Goal: Task Accomplishment & Management: Manage account settings

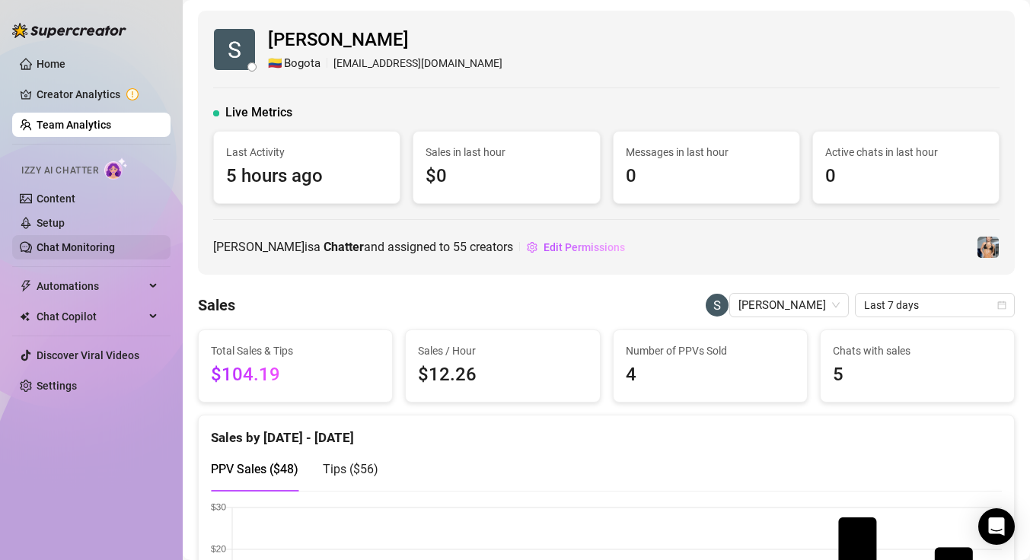
click at [94, 248] on link "Chat Monitoring" at bounding box center [76, 247] width 78 height 12
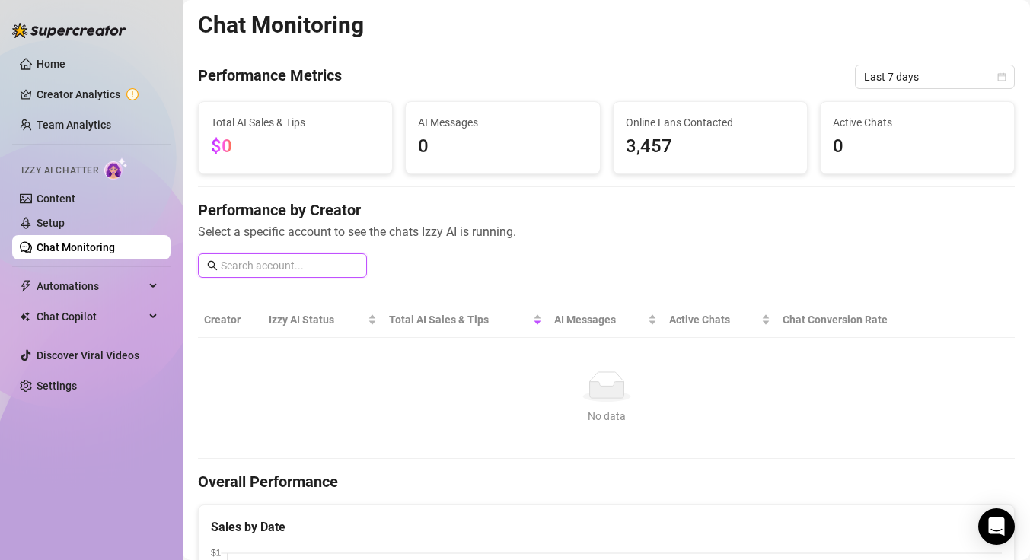
click at [275, 269] on input "text" at bounding box center [289, 265] width 137 height 17
click at [78, 119] on link "Team Analytics" at bounding box center [74, 125] width 75 height 12
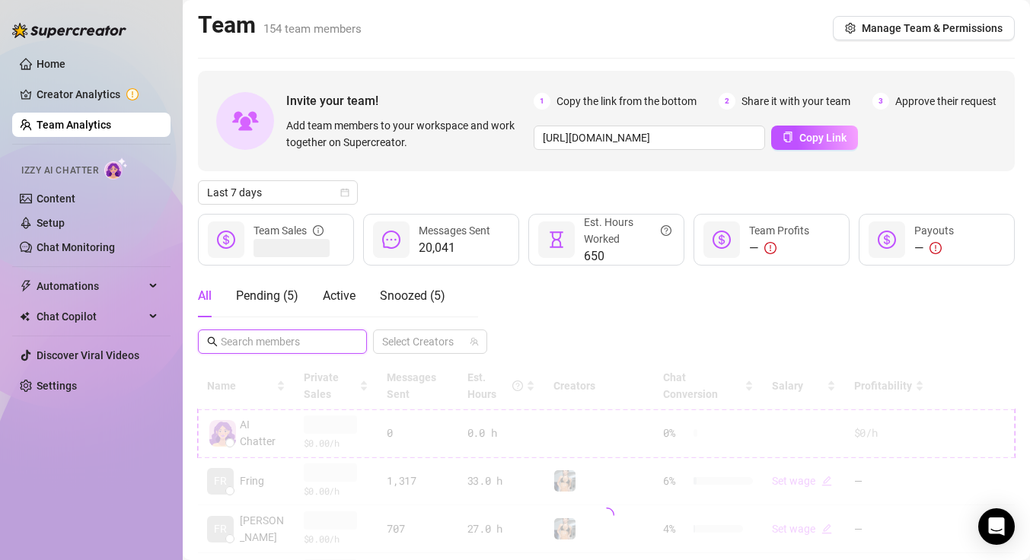
click at [285, 349] on input "text" at bounding box center [283, 341] width 125 height 17
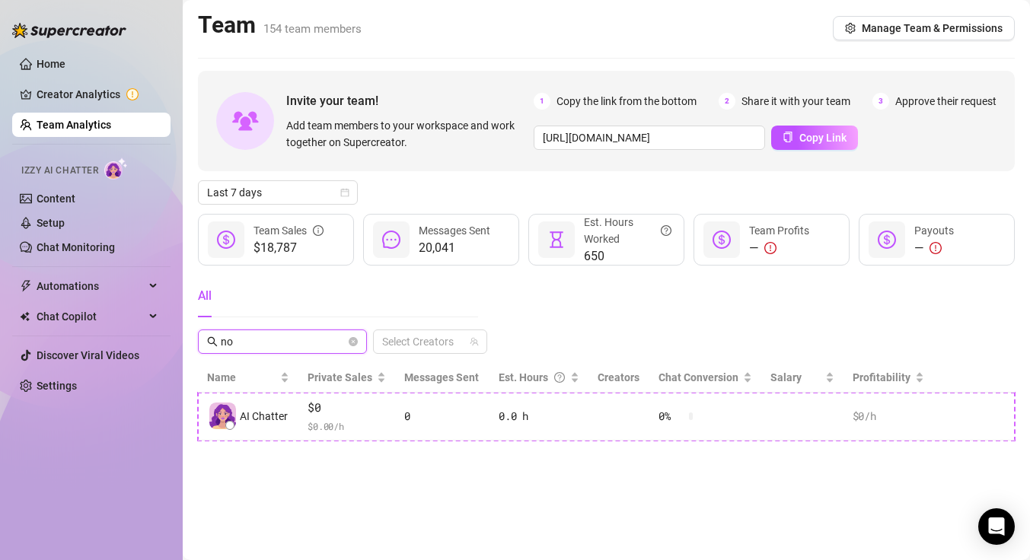
type input "n"
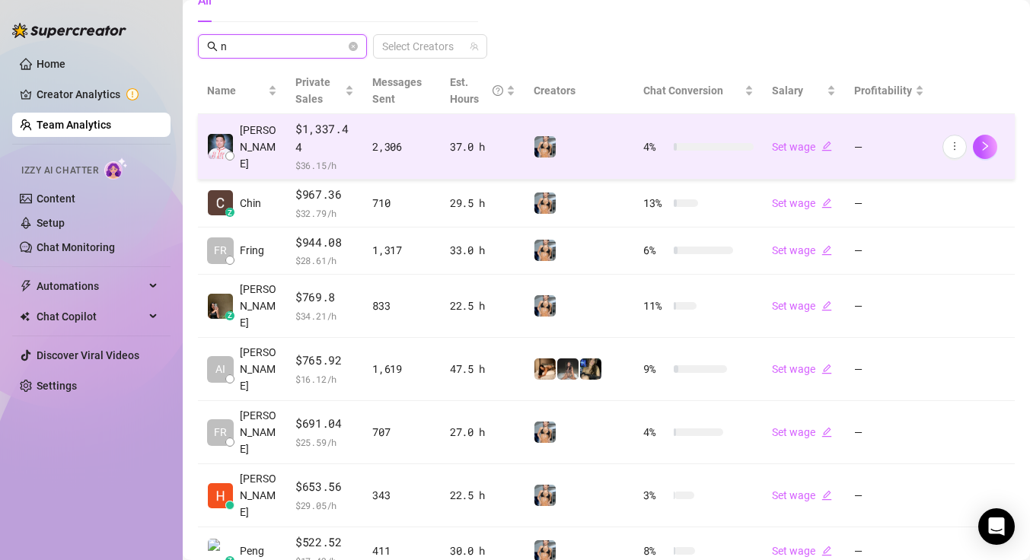
scroll to position [413, 0]
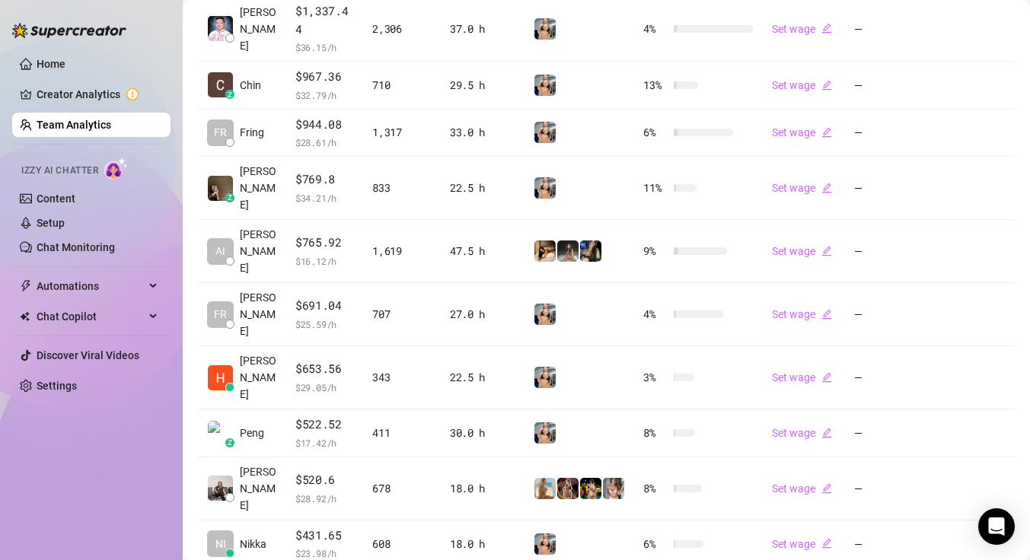
type input "n"
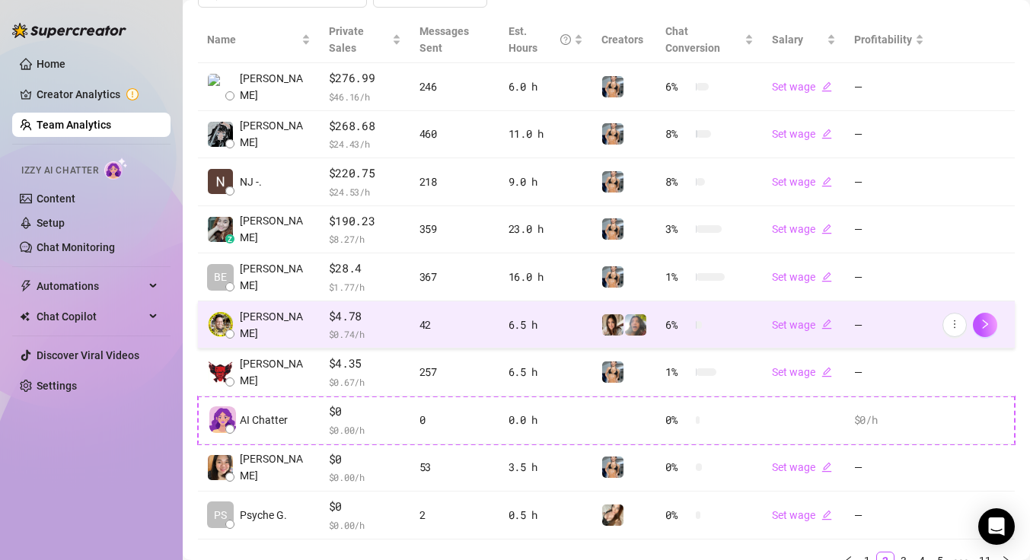
scroll to position [383, 0]
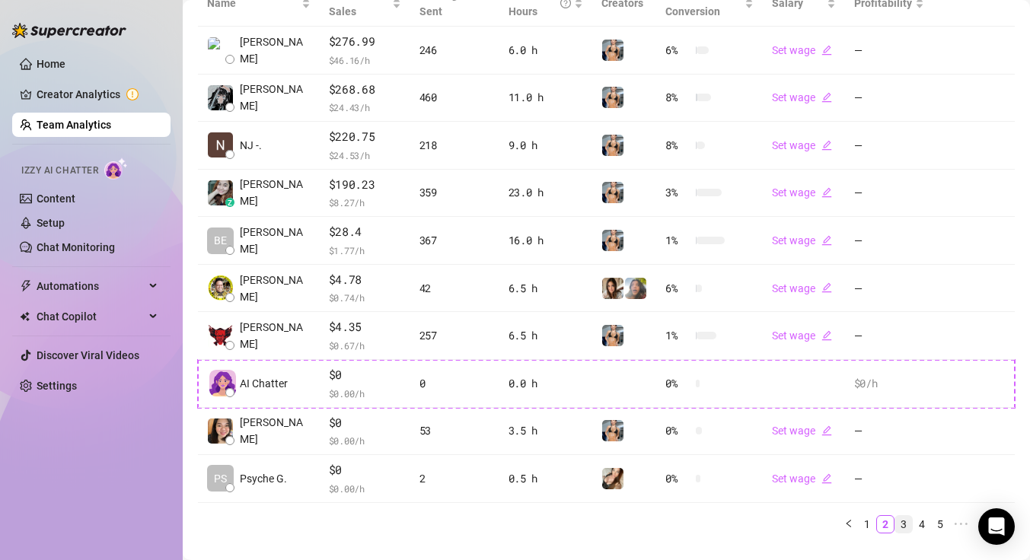
click at [901, 516] on link "3" at bounding box center [903, 524] width 17 height 17
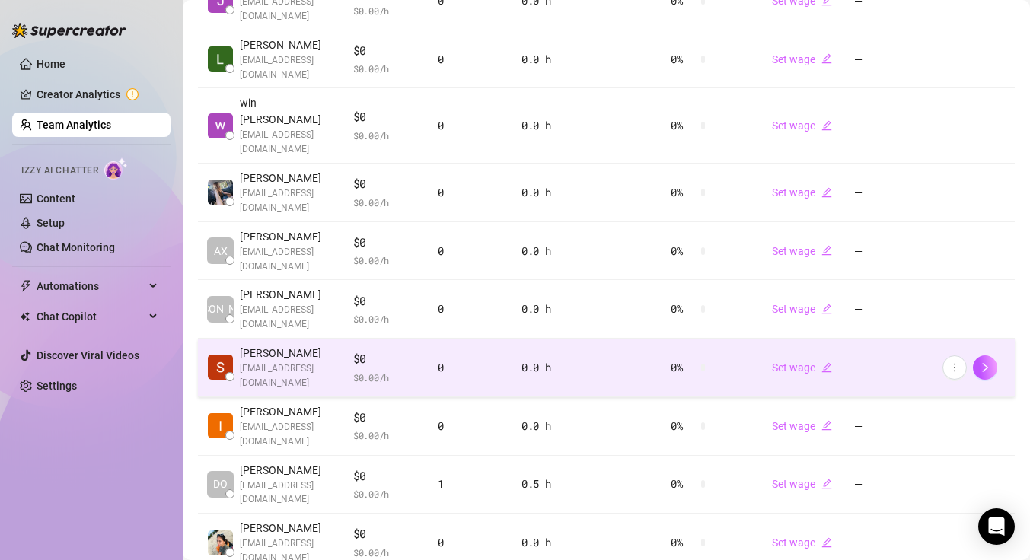
scroll to position [441, 0]
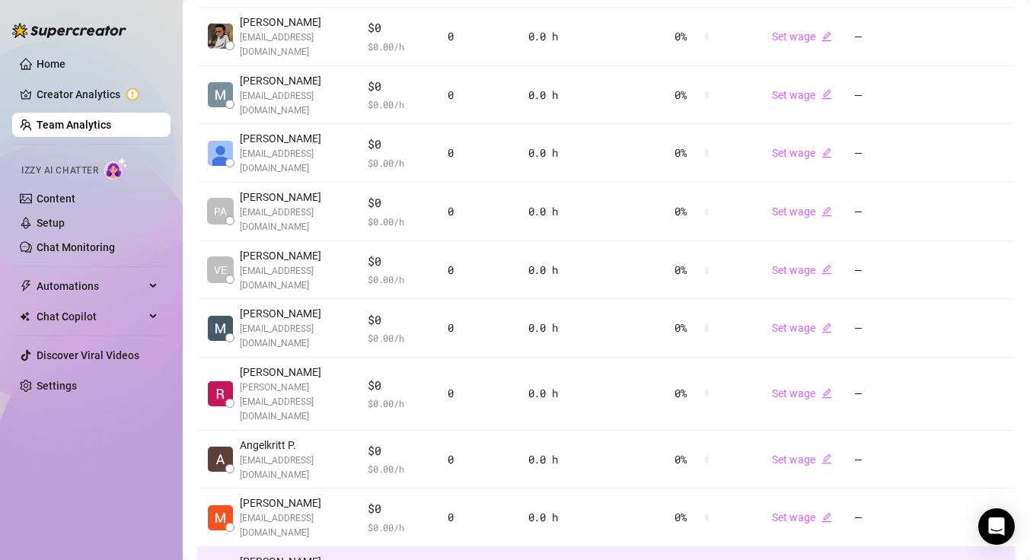
scroll to position [470, 0]
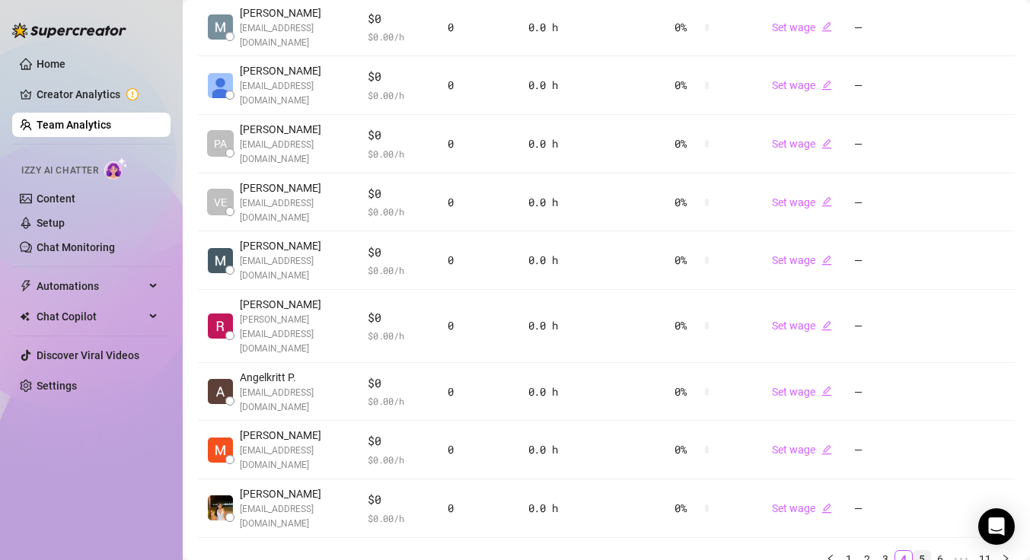
click at [923, 551] on link "5" at bounding box center [921, 559] width 17 height 17
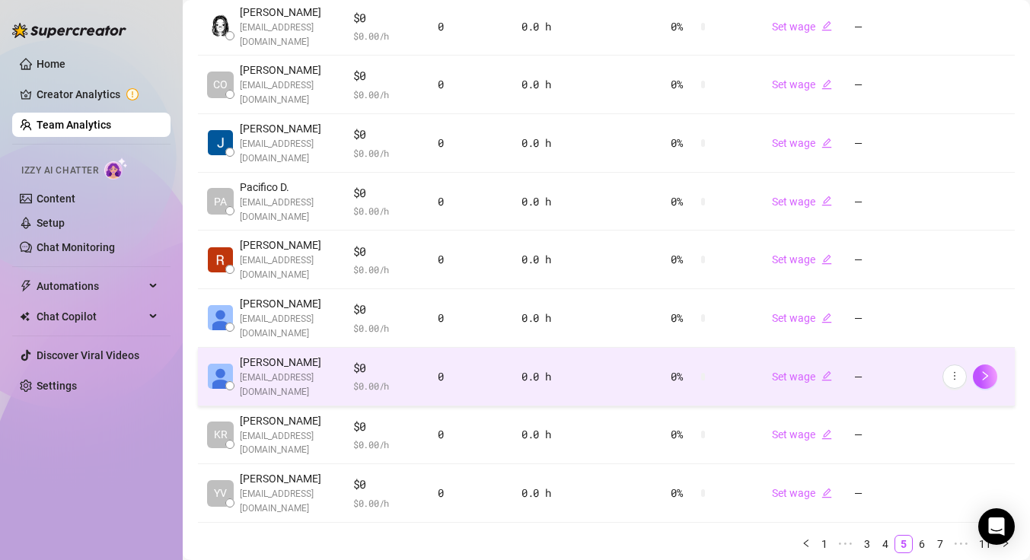
scroll to position [473, 0]
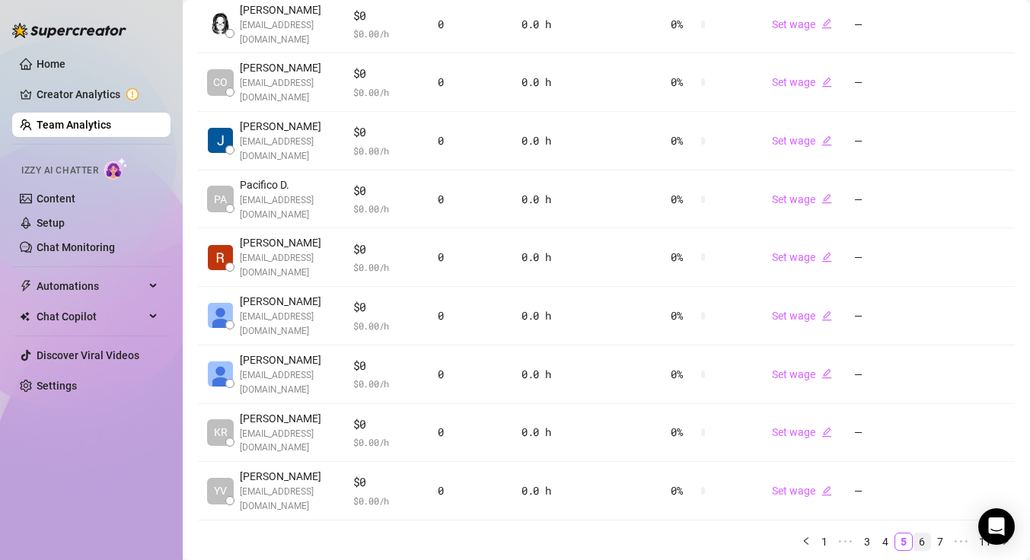
click at [922, 533] on link "6" at bounding box center [921, 541] width 17 height 17
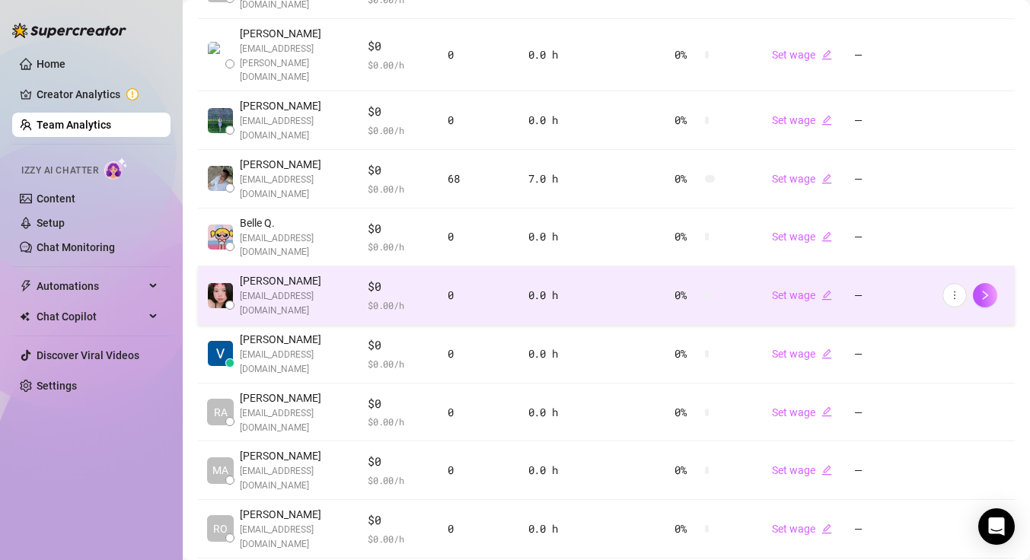
scroll to position [452, 0]
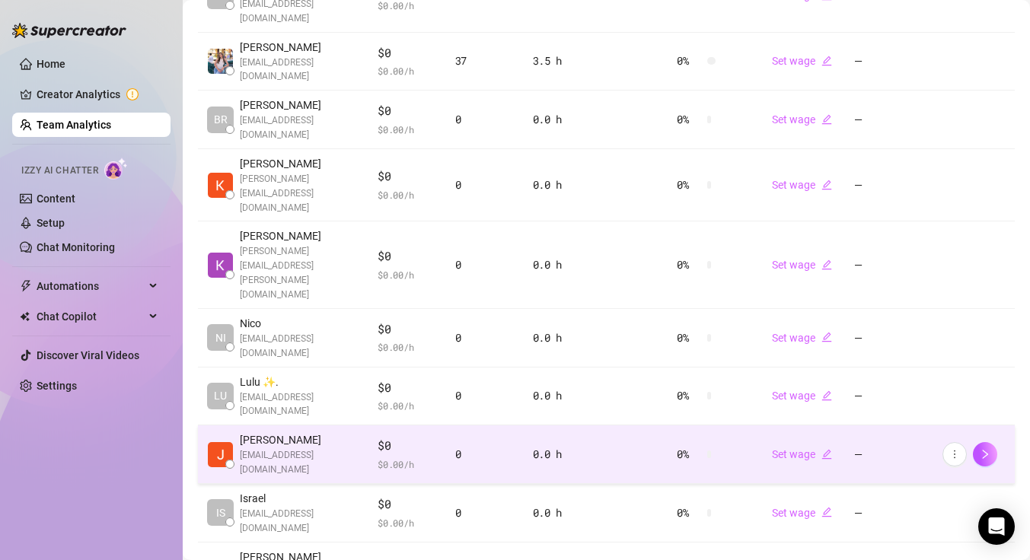
scroll to position [469, 0]
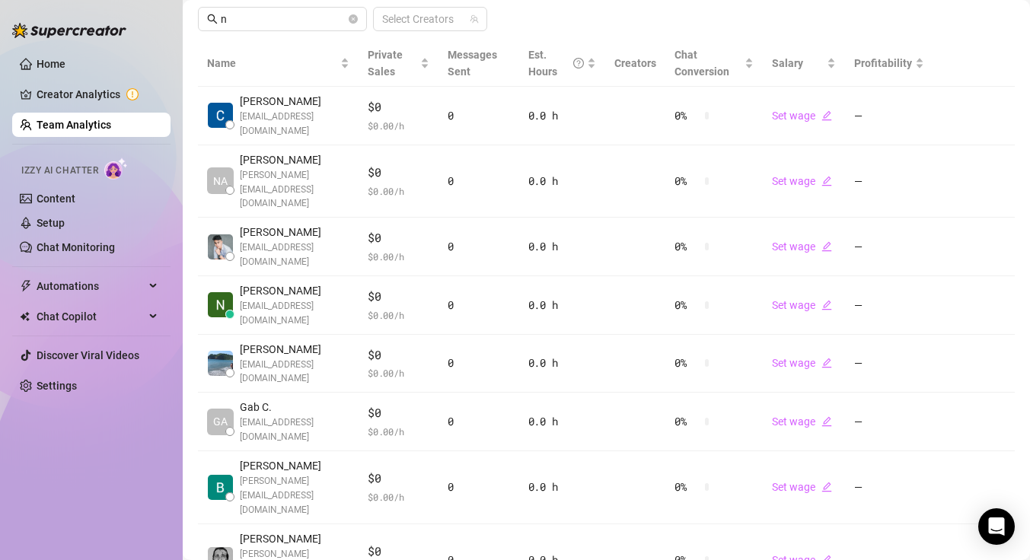
scroll to position [320, 0]
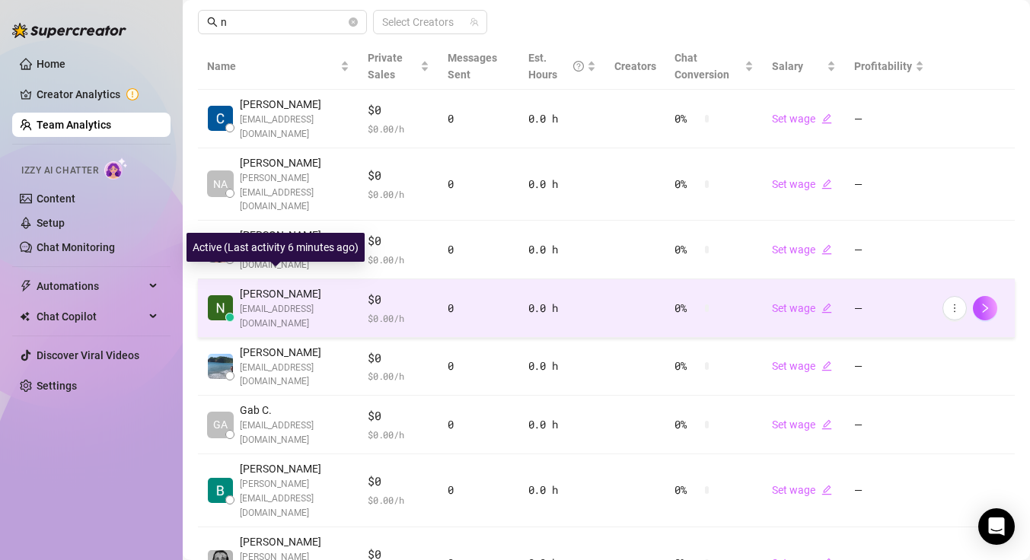
click at [322, 302] on span "[EMAIL_ADDRESS][DOMAIN_NAME]" at bounding box center [295, 316] width 110 height 29
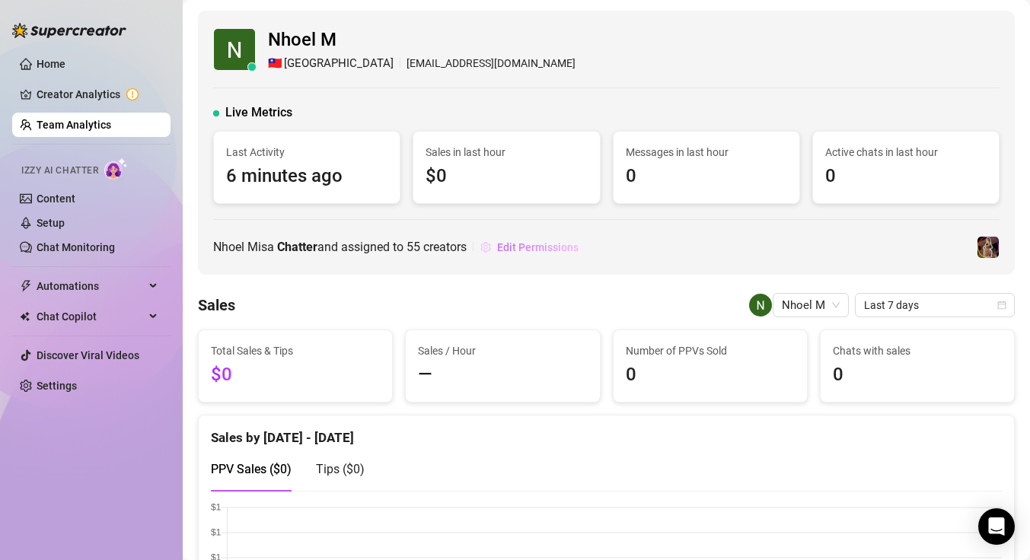
click at [536, 247] on span "Edit Permissions" at bounding box center [537, 247] width 81 height 12
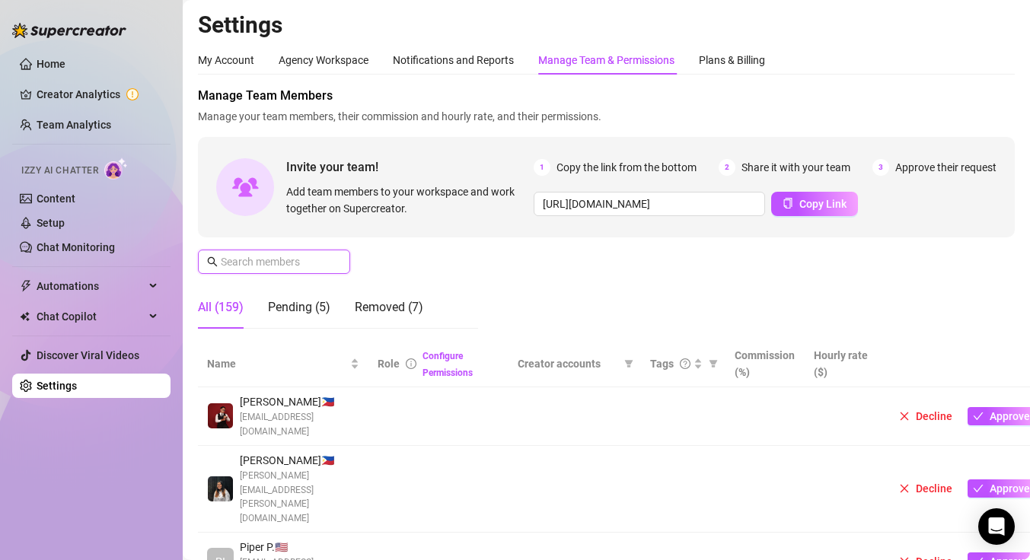
click at [237, 269] on input "text" at bounding box center [275, 261] width 108 height 17
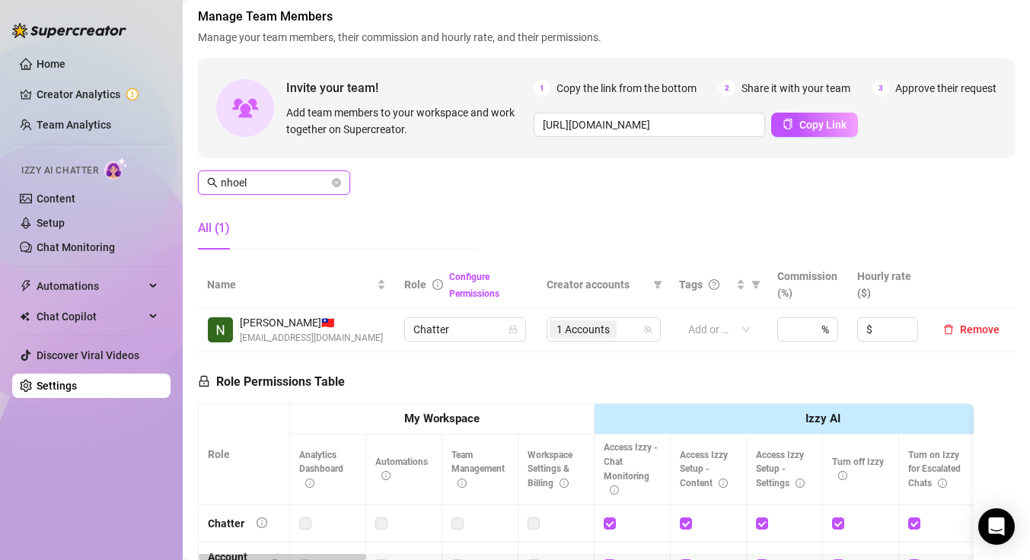
scroll to position [92, 0]
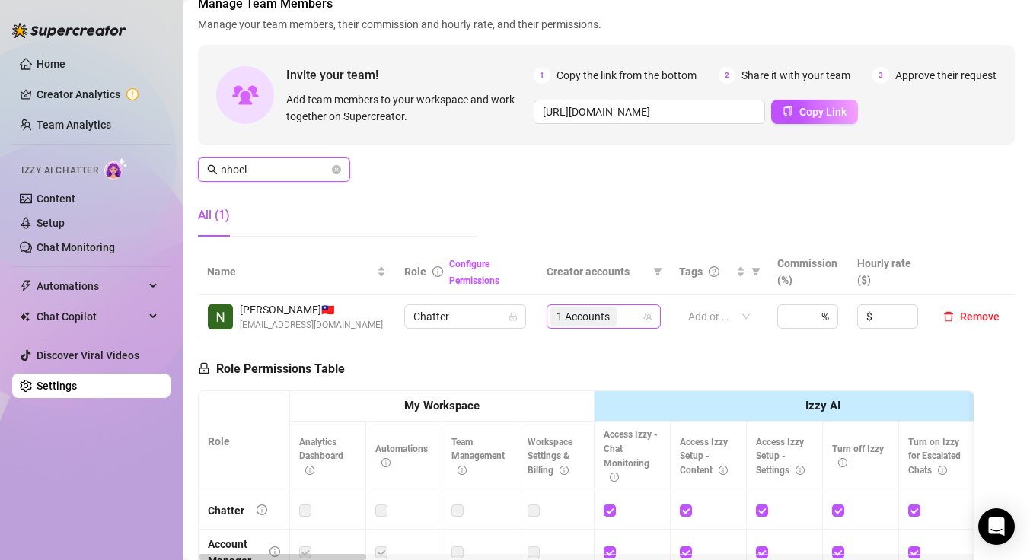
click at [629, 311] on div "1 Accounts" at bounding box center [595, 316] width 92 height 21
type input "nhoel"
click at [602, 313] on span "1 Accounts" at bounding box center [582, 316] width 53 height 17
click at [648, 320] on icon "team" at bounding box center [647, 316] width 9 height 9
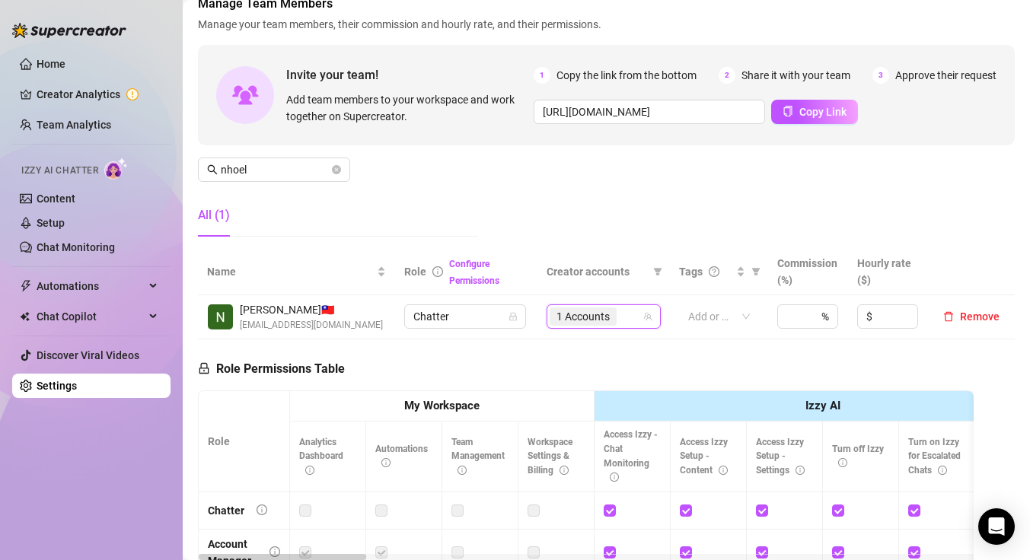
click at [648, 320] on icon "team" at bounding box center [647, 316] width 9 height 9
click at [591, 317] on span "1 Accounts" at bounding box center [582, 316] width 53 height 17
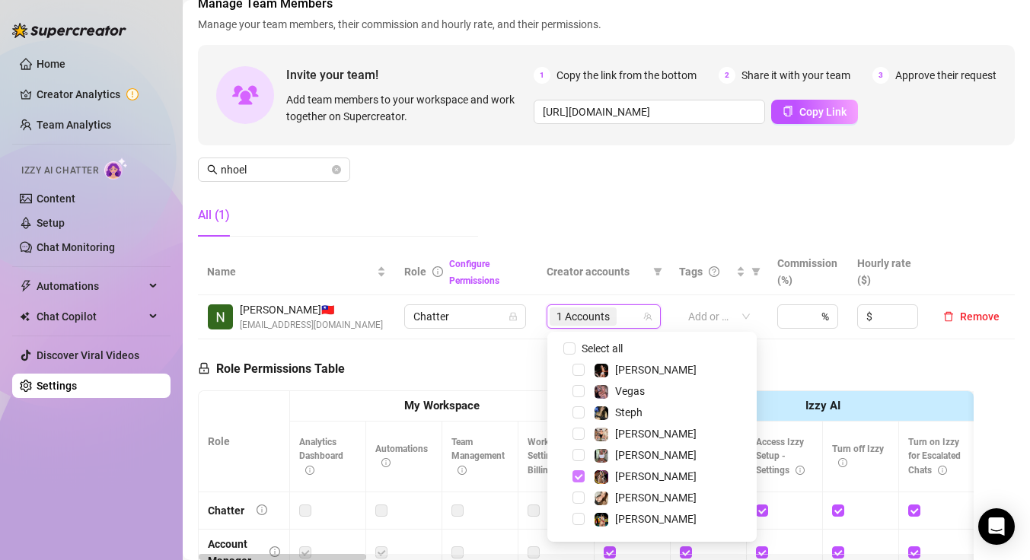
click at [578, 473] on span "Select tree node" at bounding box center [578, 476] width 12 height 12
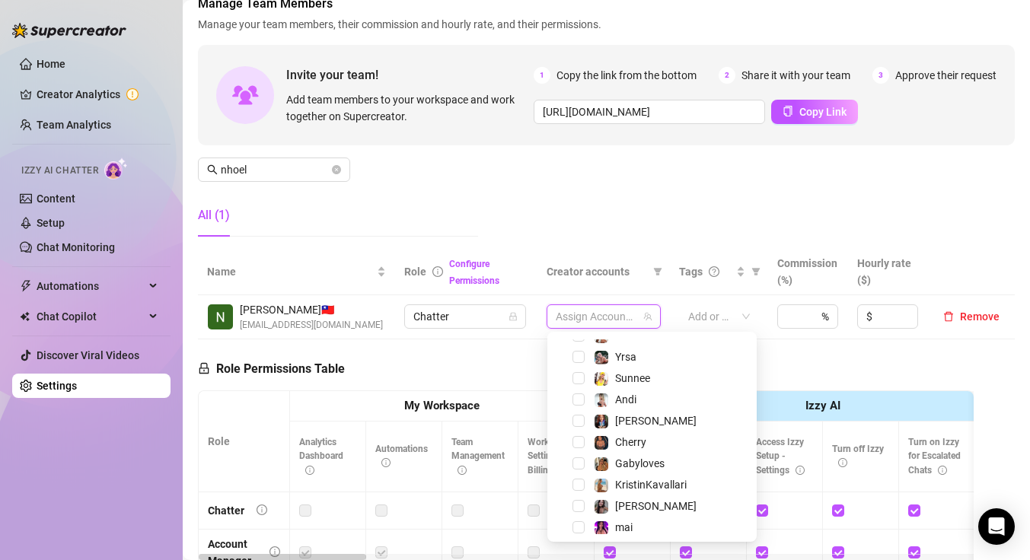
scroll to position [436, 0]
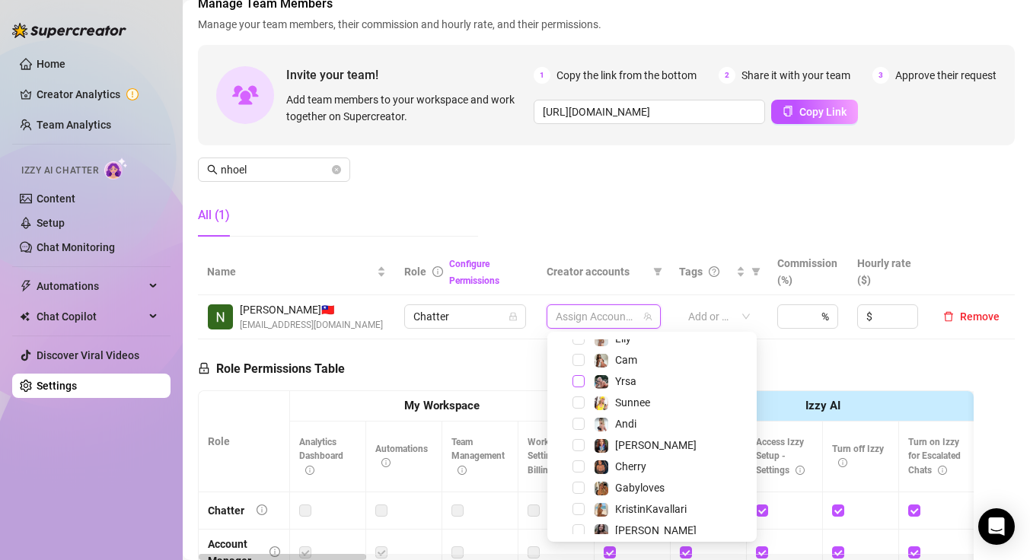
click at [578, 384] on span "Select tree node" at bounding box center [578, 381] width 12 height 12
click at [511, 358] on div "Role Permissions Table Role My Workspace Izzy AI OnlyFans Side Menu OnlyFans Ch…" at bounding box center [586, 558] width 776 height 438
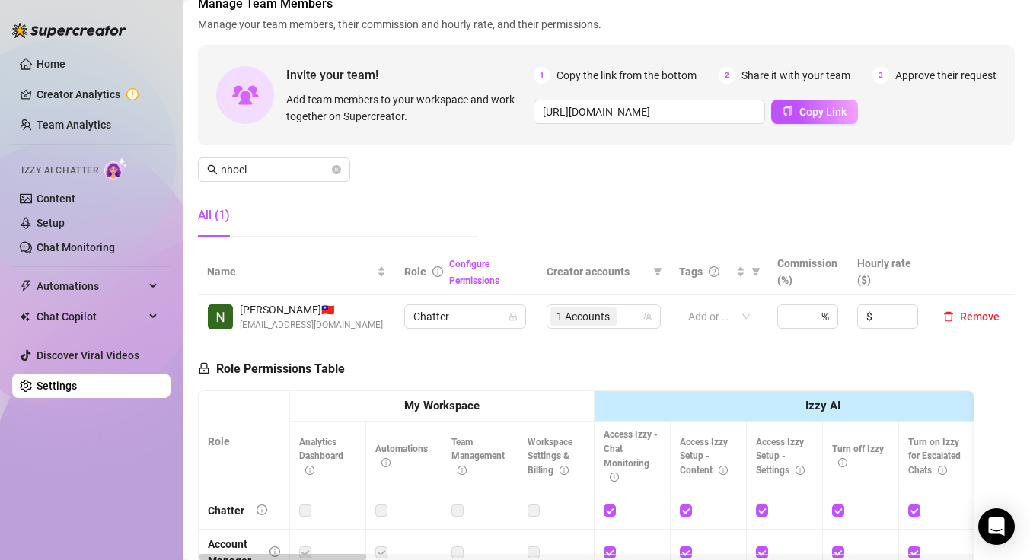
click at [799, 342] on div "Role Permissions Table Role My Workspace Izzy AI OnlyFans Side Menu OnlyFans Ch…" at bounding box center [586, 558] width 776 height 438
click at [656, 355] on div "Role Permissions Table Role My Workspace Izzy AI OnlyFans Side Menu OnlyFans Ch…" at bounding box center [586, 558] width 776 height 438
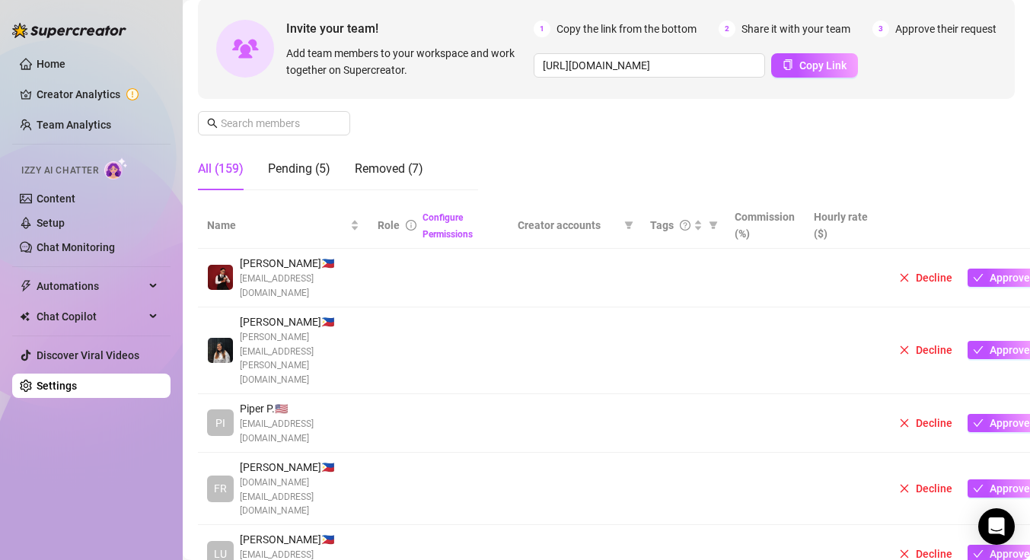
scroll to position [142, 0]
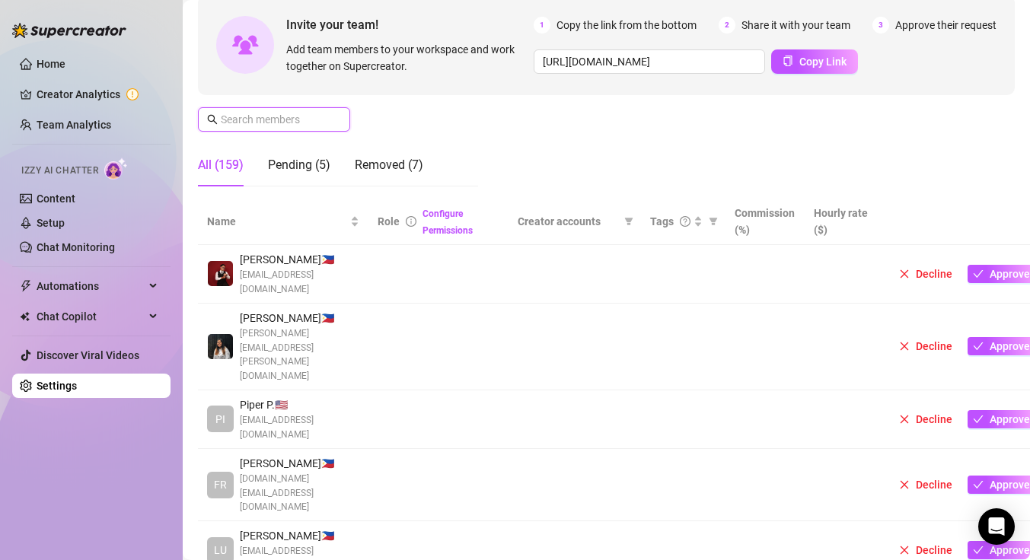
click at [258, 116] on input "text" at bounding box center [275, 119] width 108 height 17
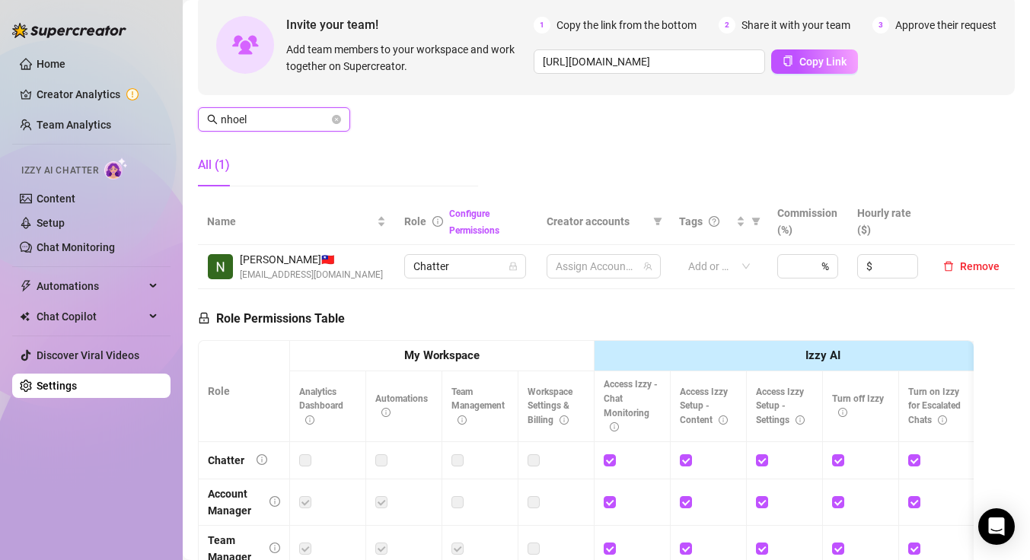
type input "nhoel"
click at [596, 269] on span "1 Accounts" at bounding box center [582, 266] width 53 height 17
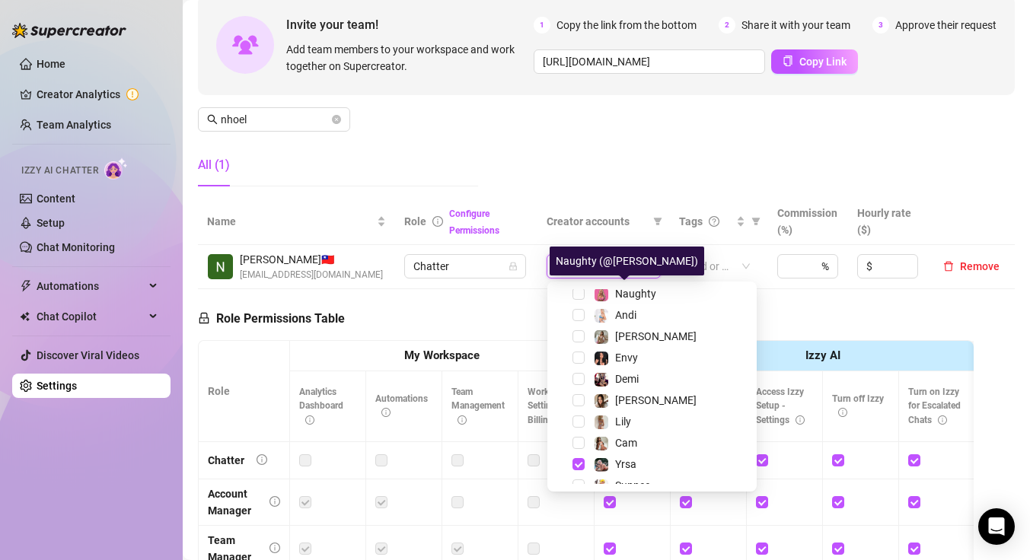
scroll to position [331, 0]
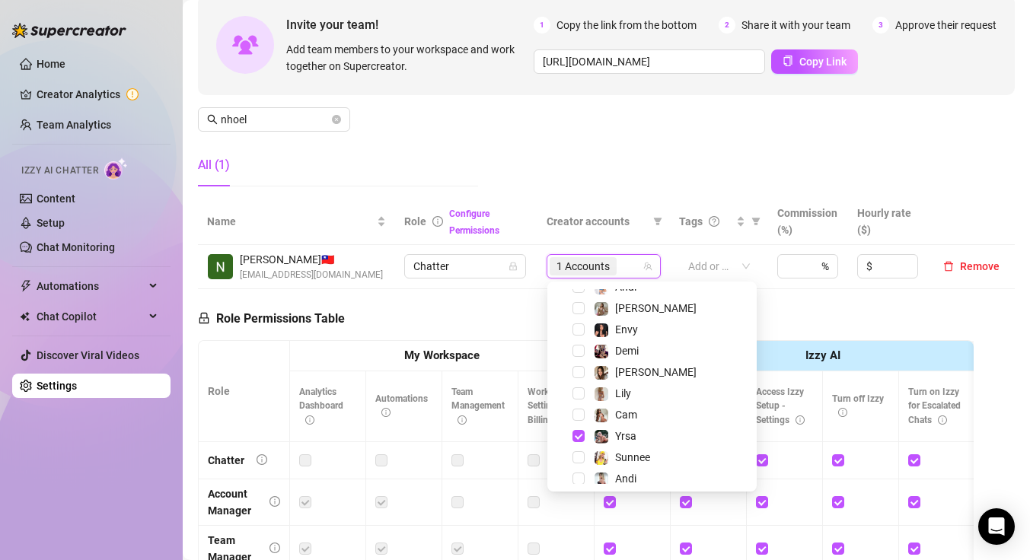
click at [546, 159] on div "Manage Team Members Manage your team members, their commission and hourly rate,…" at bounding box center [606, 71] width 817 height 254
